Goal: Task Accomplishment & Management: Manage account settings

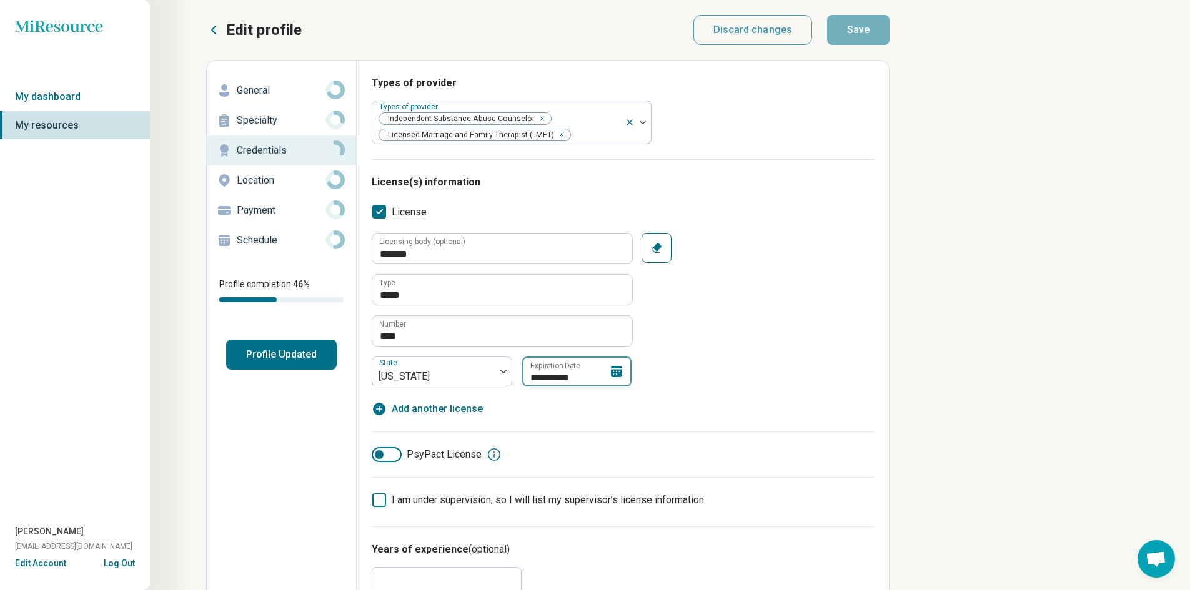
click at [615, 370] on icon at bounding box center [616, 371] width 11 height 11
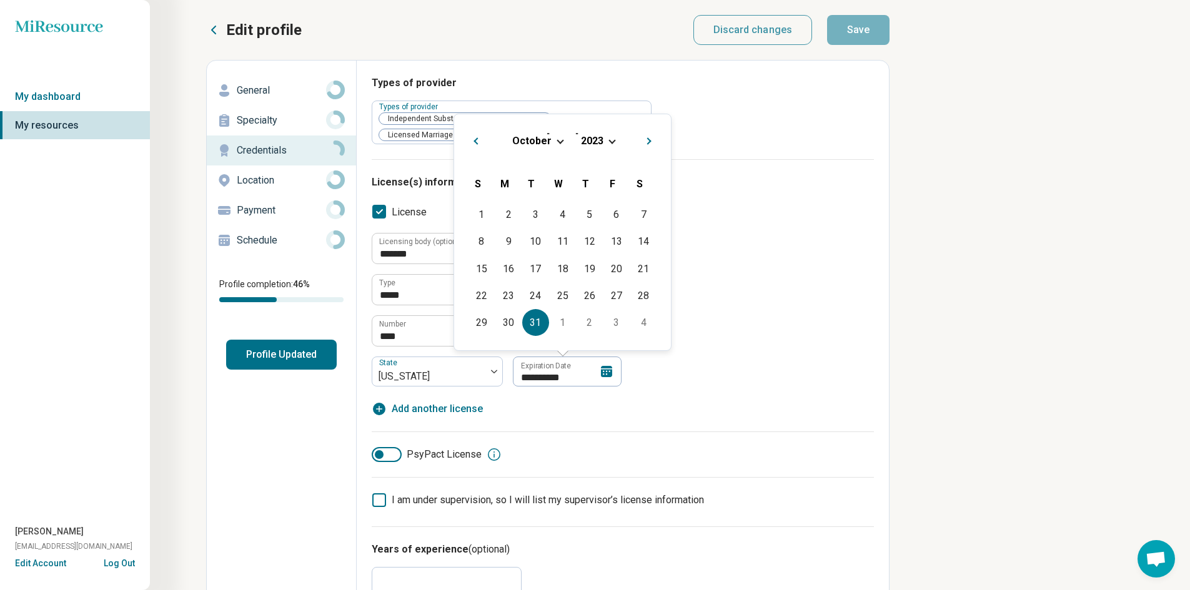
click at [610, 142] on span "Choose Date" at bounding box center [611, 140] width 7 height 7
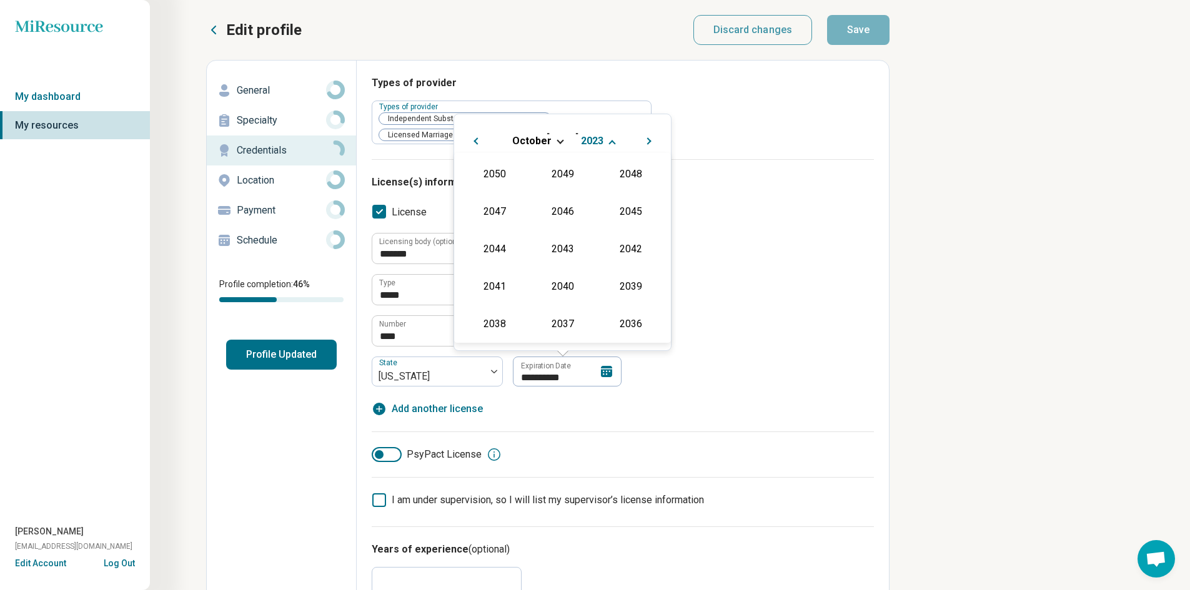
scroll to position [264, 0]
click at [497, 207] on div "2026" at bounding box center [494, 210] width 61 height 22
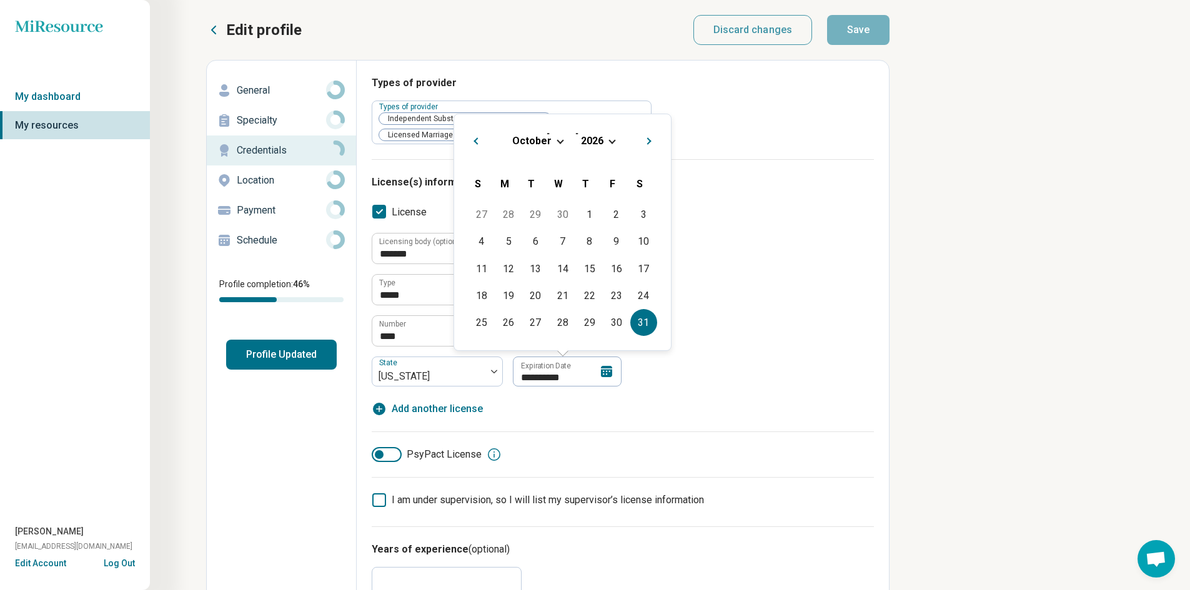
click at [636, 319] on div "31" at bounding box center [643, 322] width 27 height 27
type textarea "*"
type input "**********"
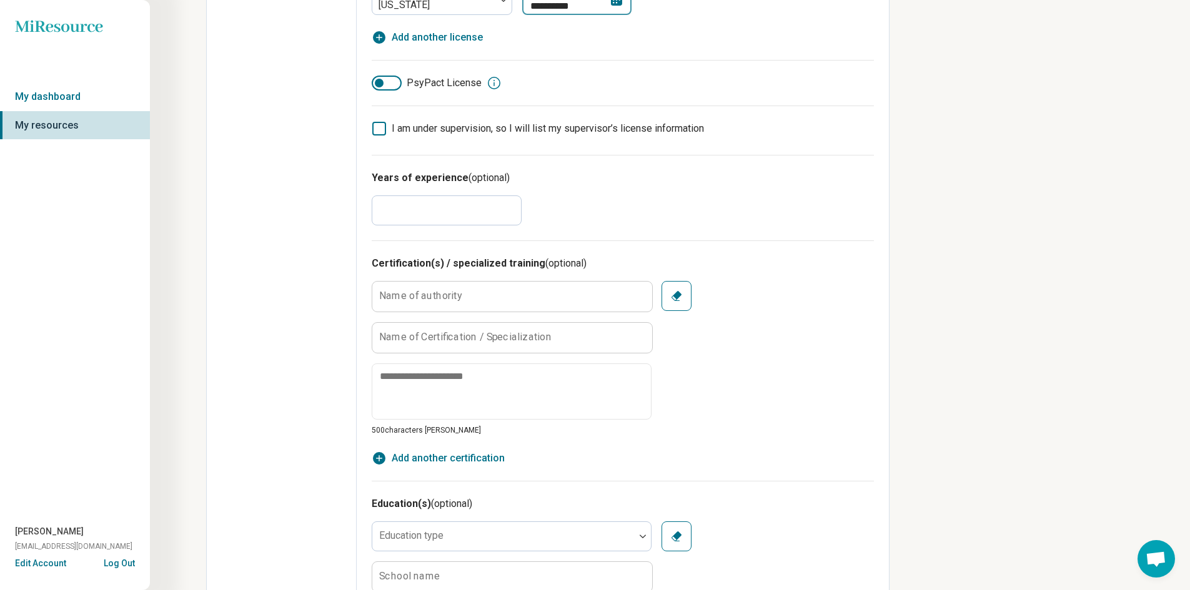
scroll to position [375, 0]
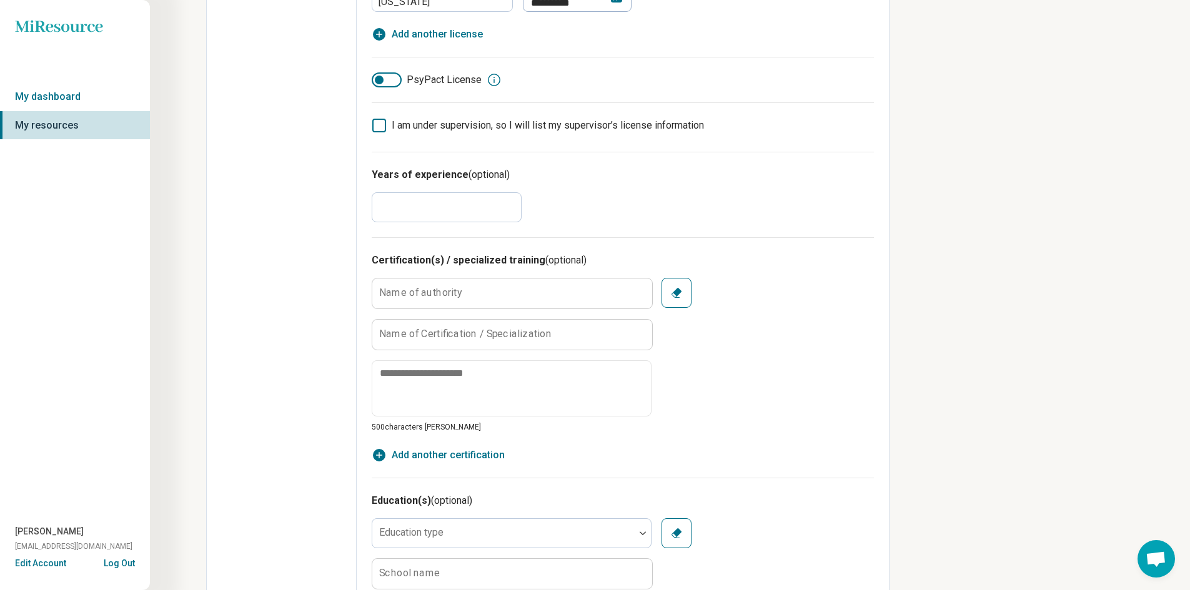
drag, startPoint x: 390, startPoint y: 204, endPoint x: 370, endPoint y: 202, distance: 19.5
click at [371, 202] on div "**********" at bounding box center [623, 410] width 532 height 1449
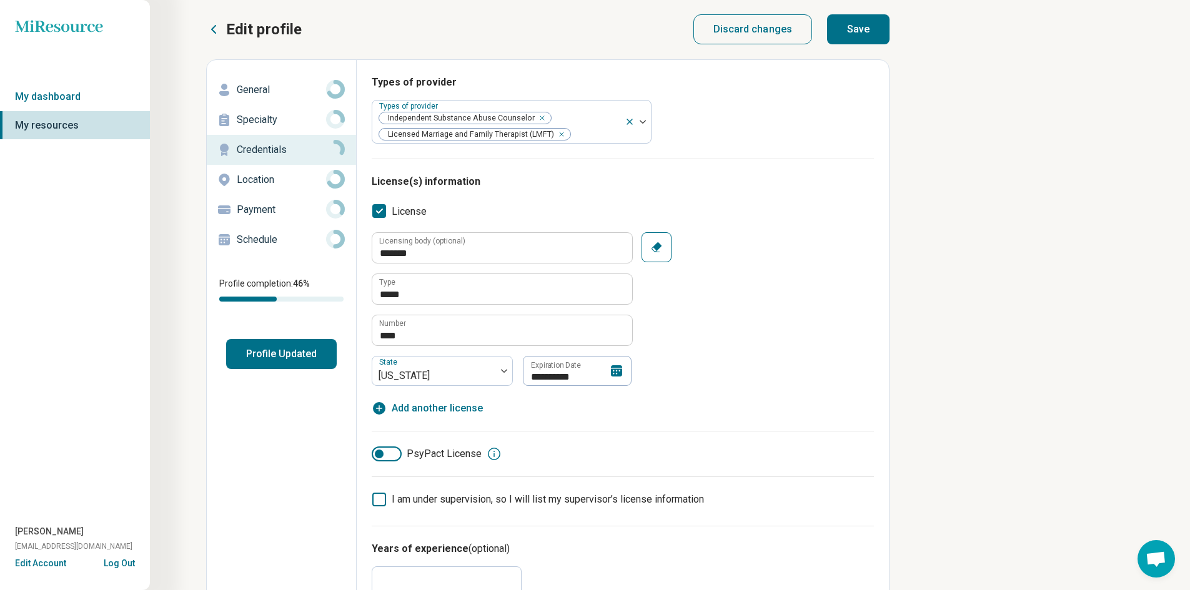
scroll to position [0, 0]
type input "**"
click at [859, 26] on button "Save" at bounding box center [858, 30] width 62 height 30
click at [289, 357] on button "Profile Updated" at bounding box center [281, 355] width 111 height 30
type textarea "*"
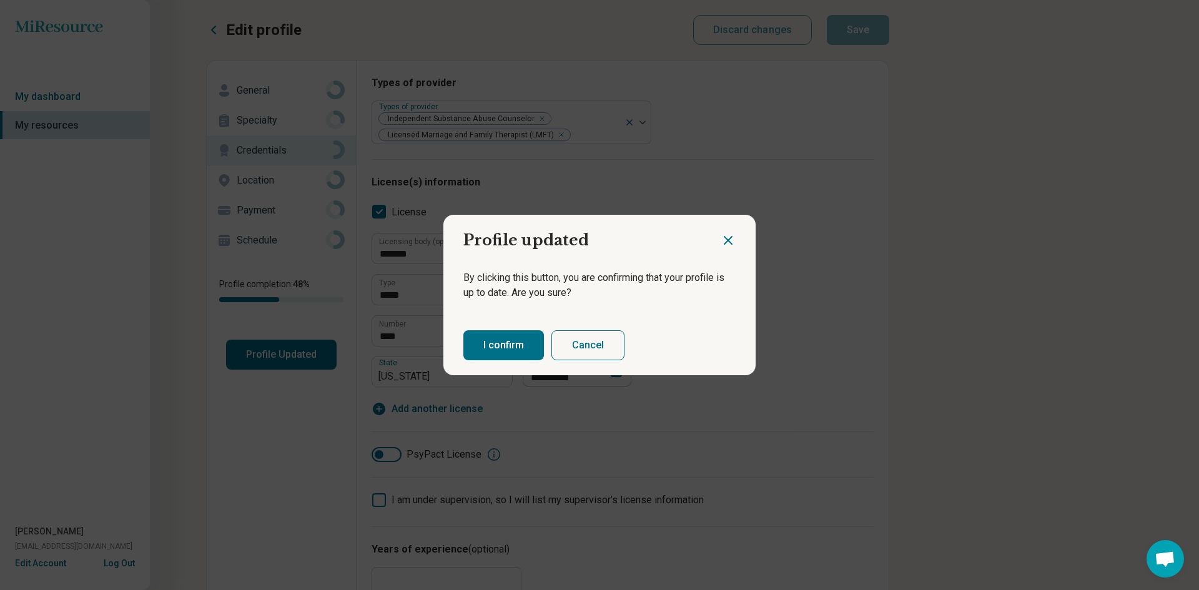
click at [473, 341] on button "I confirm" at bounding box center [503, 345] width 81 height 30
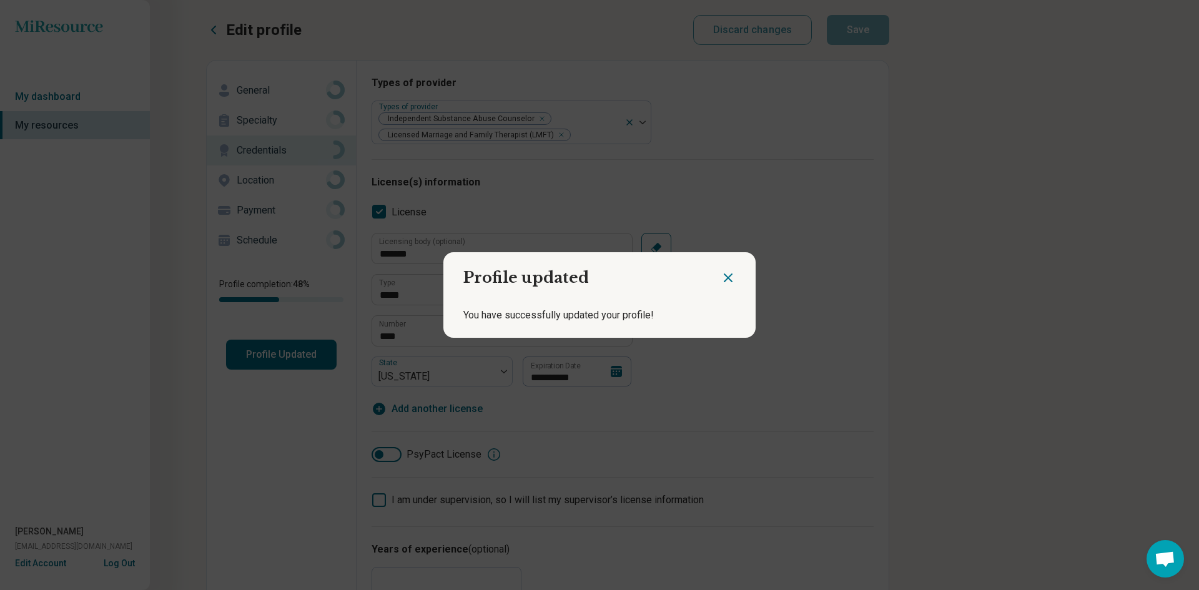
click at [725, 279] on icon "Close dialog" at bounding box center [728, 277] width 7 height 7
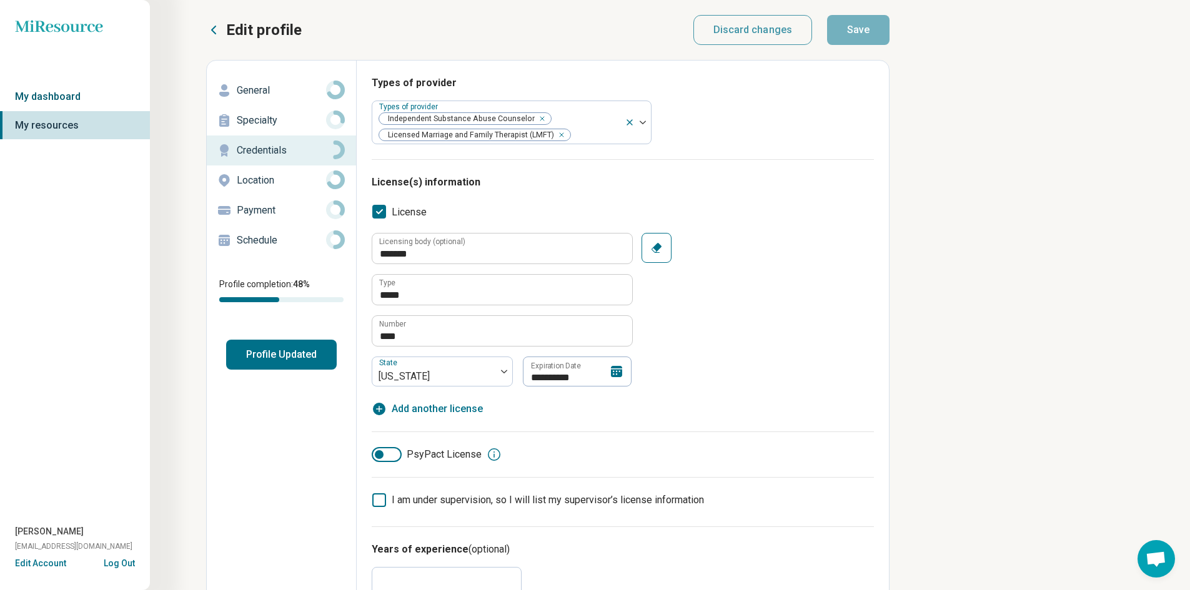
click at [46, 92] on link "My dashboard" at bounding box center [75, 96] width 150 height 29
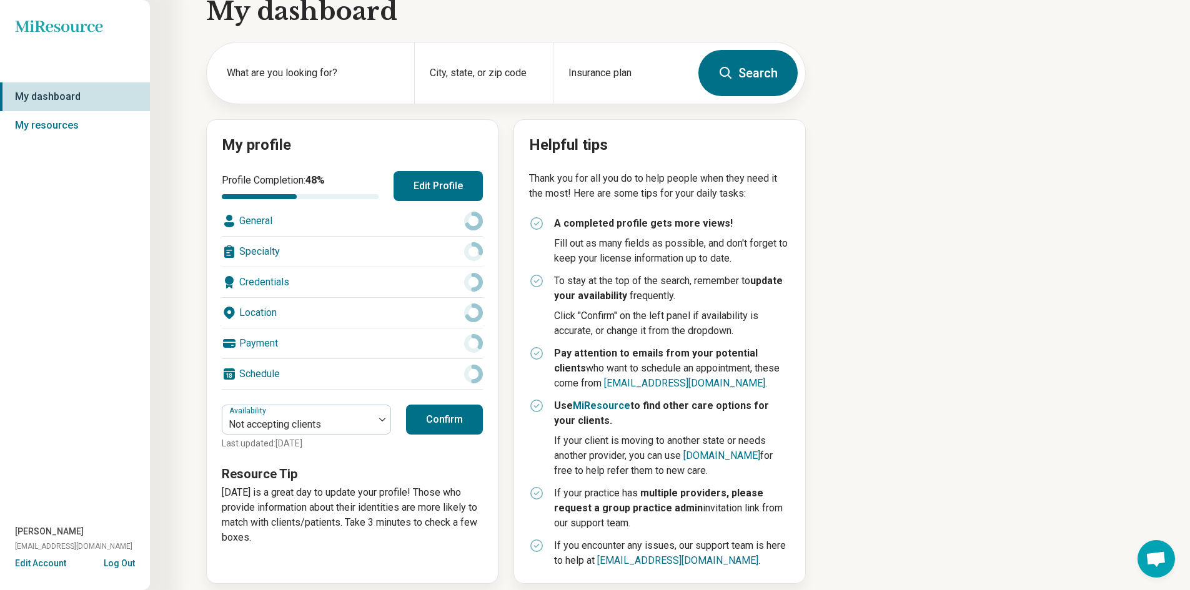
scroll to position [37, 0]
